Goal: Task Accomplishment & Management: Use online tool/utility

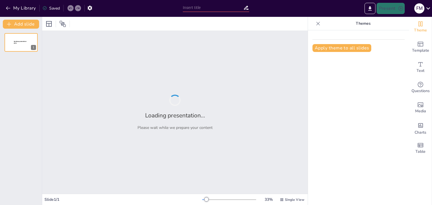
type input "Clasificación de Bizcochos: Tipos y Técnicas en Pastelería"
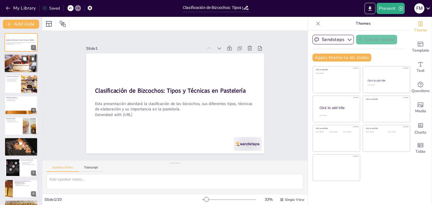
click at [17, 62] on div at bounding box center [21, 63] width 34 height 20
type textarea "Los bizcochos son la base de muchas preparaciones en pastelería, destacando su …"
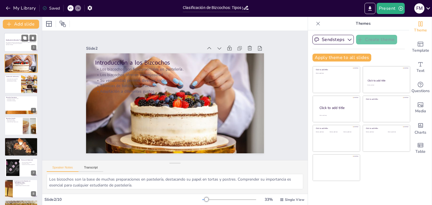
click at [14, 33] on div "Clasificación de Bizcochos: Tipos y Técnicas en Pastelería Esta presentación ab…" at bounding box center [21, 42] width 34 height 19
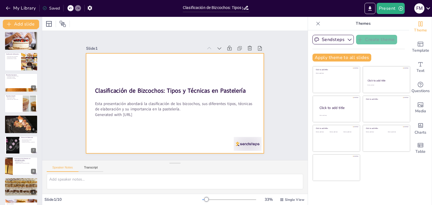
scroll to position [11, 0]
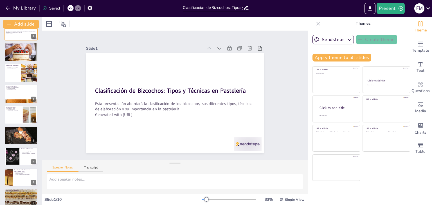
click at [136, 45] on div "Slide 1" at bounding box center [149, 45] width 117 height 17
click at [217, 48] on icon at bounding box center [220, 49] width 6 height 6
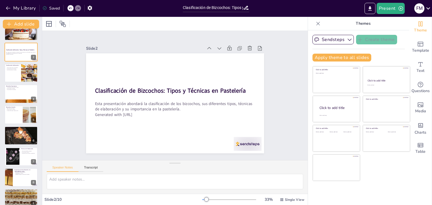
click at [225, 55] on icon at bounding box center [228, 58] width 7 height 7
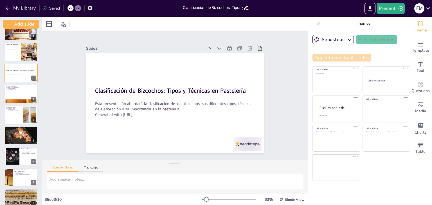
click at [317, 58] on button "Apply theme to all slides" at bounding box center [341, 58] width 59 height 8
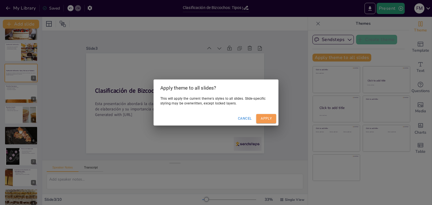
click at [267, 118] on button "Apply" at bounding box center [266, 118] width 20 height 9
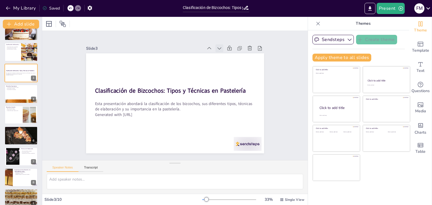
click at [225, 55] on icon at bounding box center [228, 58] width 7 height 7
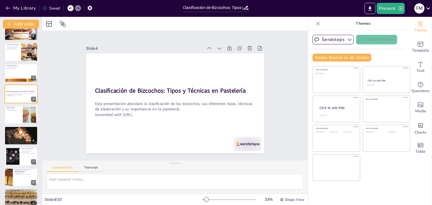
click at [225, 55] on icon at bounding box center [228, 58] width 7 height 7
click at [211, 49] on icon at bounding box center [214, 52] width 6 height 6
click at [0, 0] on icon at bounding box center [0, 0] width 0 height 0
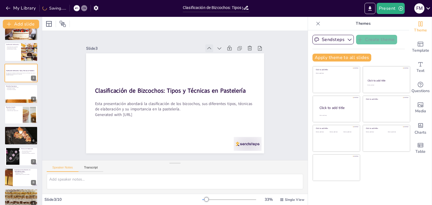
click at [211, 49] on icon at bounding box center [214, 52] width 6 height 6
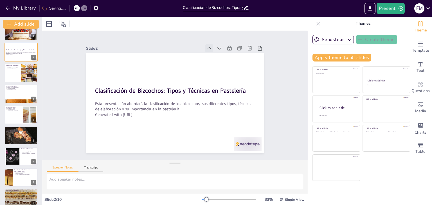
click at [215, 53] on icon at bounding box center [218, 56] width 7 height 7
click at [0, 0] on icon at bounding box center [0, 0] width 0 height 0
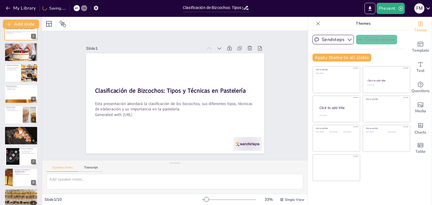
click at [215, 53] on icon at bounding box center [218, 56] width 7 height 7
click at [219, 58] on icon at bounding box center [222, 61] width 7 height 7
click at [207, 46] on icon at bounding box center [209, 49] width 6 height 6
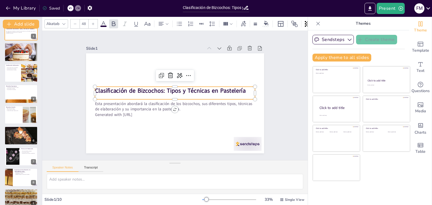
click at [119, 86] on strong "Clasificación de Bizcochos: Tipos y Técnicas en Pastelería" at bounding box center [170, 91] width 151 height 24
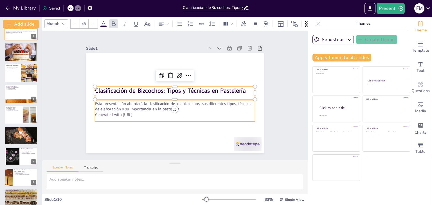
click at [141, 106] on p "Esta presentación abordará la clasificación de los bizcochos, sus diferentes ti…" at bounding box center [172, 106] width 156 height 60
type input "32"
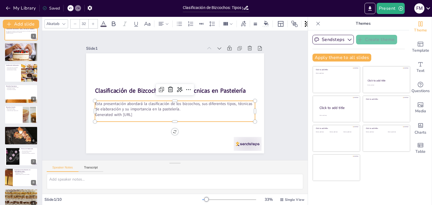
click at [142, 114] on p "Generated with Sendsteps.ai" at bounding box center [173, 114] width 160 height 22
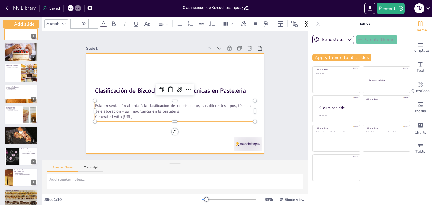
drag, startPoint x: 141, startPoint y: 114, endPoint x: 88, endPoint y: 125, distance: 54.9
click at [88, 125] on div "Clasificación de Bizcochos: Tipos y Técnicas en Pastelería Esta presentación ab…" at bounding box center [174, 103] width 188 height 118
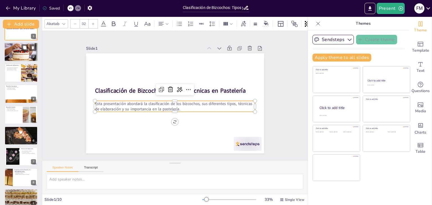
click at [27, 57] on div at bounding box center [21, 52] width 34 height 20
type textarea "Los bizcochos son la base de muchas preparaciones en pastelería, destacando su …"
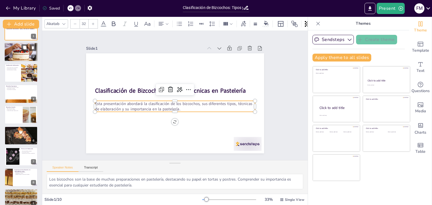
scroll to position [0, 0]
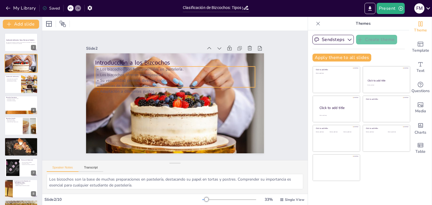
click at [112, 74] on p "Los bizcochos ofrecen esponjosidad." at bounding box center [183, 77] width 148 height 70
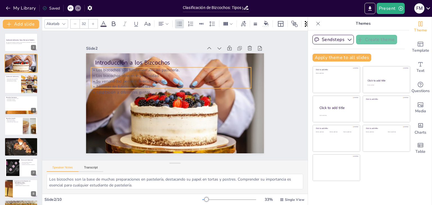
drag, startPoint x: 153, startPoint y: 90, endPoint x: 149, endPoint y: 91, distance: 4.0
click at [149, 91] on p "Adaptación a diferentes gustos." at bounding box center [172, 90] width 141 height 85
click at [192, 57] on icon at bounding box center [196, 61] width 8 height 8
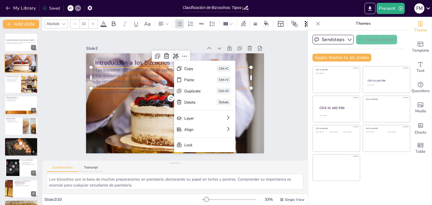
click at [176, 55] on icon at bounding box center [179, 56] width 7 height 7
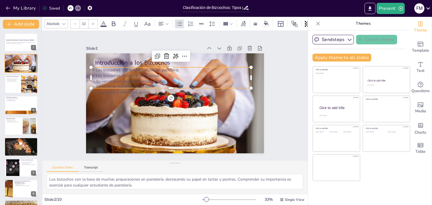
click at [124, 81] on p "Su versatilidad permite diversas recetas." at bounding box center [173, 81] width 160 height 22
click at [104, 22] on icon at bounding box center [103, 24] width 7 height 7
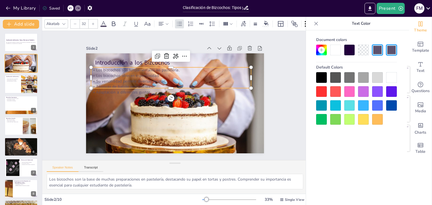
click at [337, 49] on div at bounding box center [335, 50] width 11 height 11
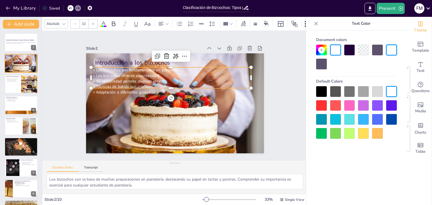
click at [204, 71] on p "Los bizcochos ofrecen esponjosidad." at bounding box center [175, 75] width 158 height 39
click at [202, 61] on p "Introducción a los Bizcochos" at bounding box center [182, 63] width 158 height 42
type input "48"
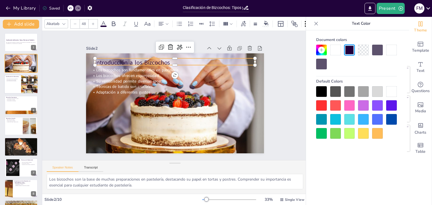
click at [19, 85] on div at bounding box center [21, 84] width 34 height 19
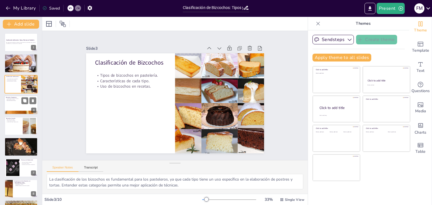
click at [18, 103] on div at bounding box center [21, 105] width 34 height 19
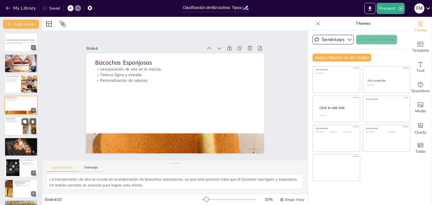
click at [18, 126] on div at bounding box center [21, 126] width 34 height 19
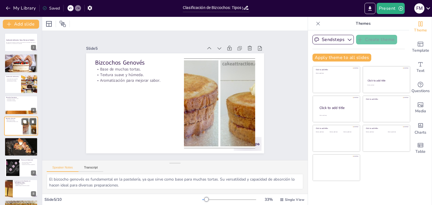
scroll to position [9, 0]
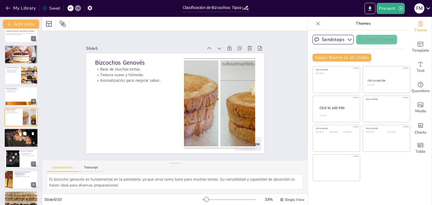
click at [22, 141] on div at bounding box center [21, 138] width 34 height 22
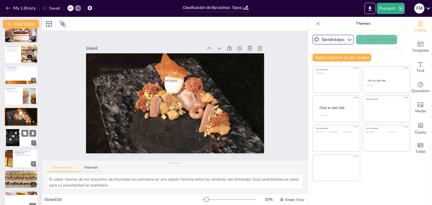
click at [19, 143] on div at bounding box center [12, 137] width 30 height 17
type textarea "Las técnicas de batido y plegado son esenciales en la elaboración de bizcochos,…"
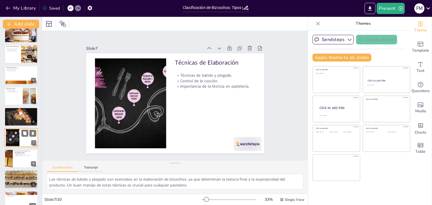
scroll to position [39, 0]
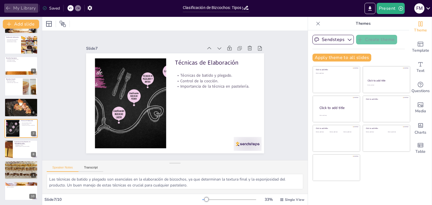
click at [7, 8] on icon "button" at bounding box center [8, 8] width 6 height 6
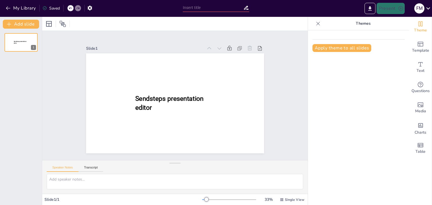
type input "Clasificación de Bizcochos: Tipos y Técnicas en Pastelería"
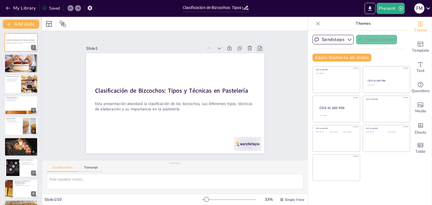
click at [258, 47] on icon at bounding box center [260, 48] width 4 height 4
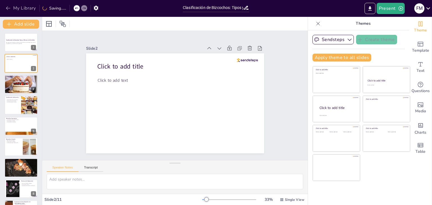
click at [7, 8] on icon "button" at bounding box center [8, 8] width 6 height 6
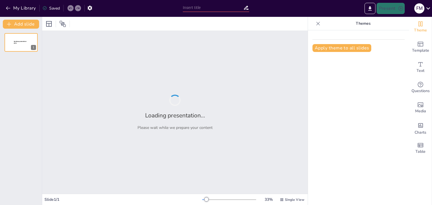
type input "Clasificación de Bizcochos: Tipos y Técnicas en Pastelería"
